Goal: Information Seeking & Learning: Understand process/instructions

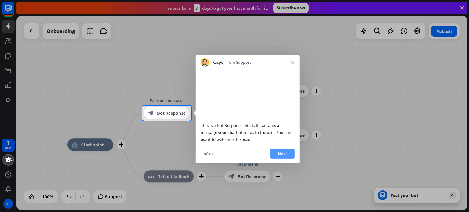
click at [279, 159] on button "Next" at bounding box center [283, 154] width 24 height 10
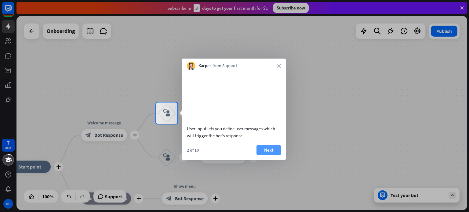
click at [274, 155] on button "Next" at bounding box center [269, 150] width 24 height 10
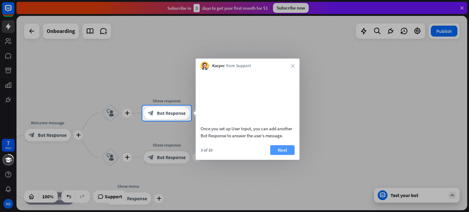
click at [279, 155] on button "Next" at bounding box center [283, 150] width 24 height 10
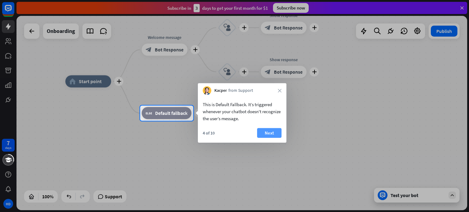
click at [268, 131] on button "Next" at bounding box center [269, 133] width 24 height 10
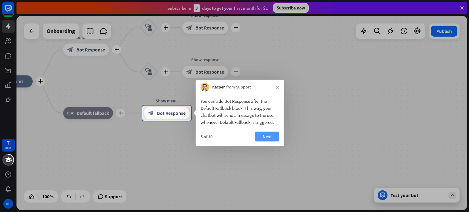
click at [270, 135] on button "Next" at bounding box center [267, 137] width 24 height 10
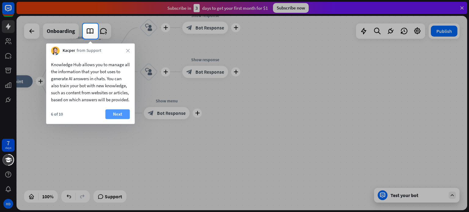
click at [124, 119] on button "Next" at bounding box center [117, 114] width 24 height 10
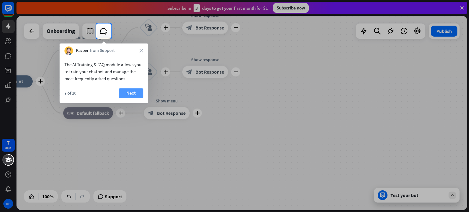
click at [131, 94] on button "Next" at bounding box center [131, 93] width 24 height 10
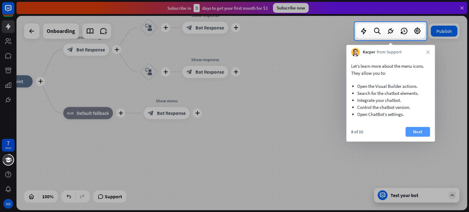
click at [417, 133] on button "Next" at bounding box center [418, 132] width 24 height 10
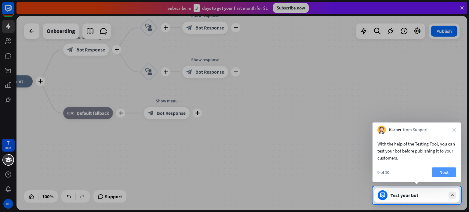
click at [451, 173] on button "Next" at bounding box center [444, 173] width 24 height 10
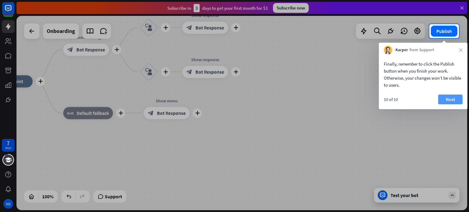
click at [449, 99] on button "Next" at bounding box center [451, 100] width 24 height 10
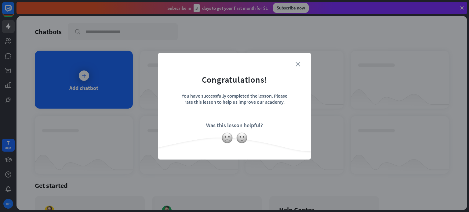
click at [298, 64] on icon "close" at bounding box center [298, 64] width 5 height 5
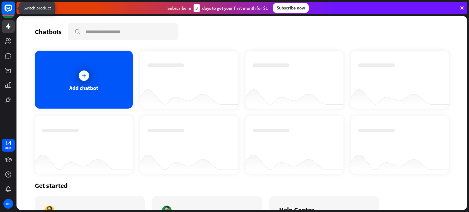
click at [9, 9] on rect at bounding box center [8, 8] width 13 height 13
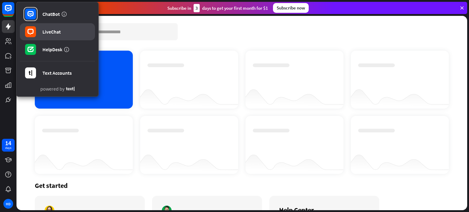
click at [40, 31] on link "LiveChat" at bounding box center [57, 31] width 75 height 17
